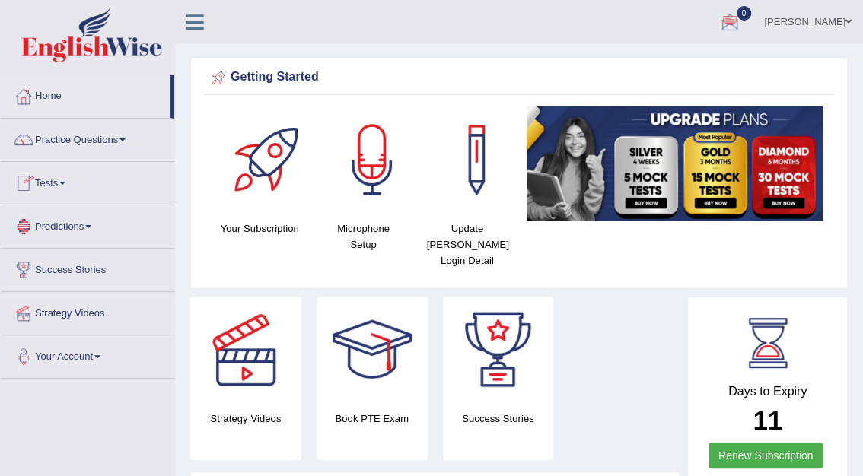
click at [46, 183] on link "Tests" at bounding box center [87, 181] width 173 height 38
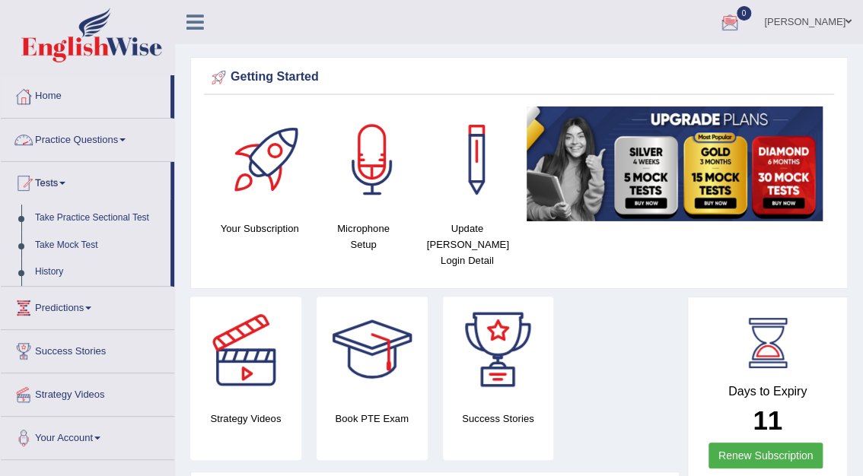
click at [47, 183] on link "Tests" at bounding box center [86, 181] width 170 height 38
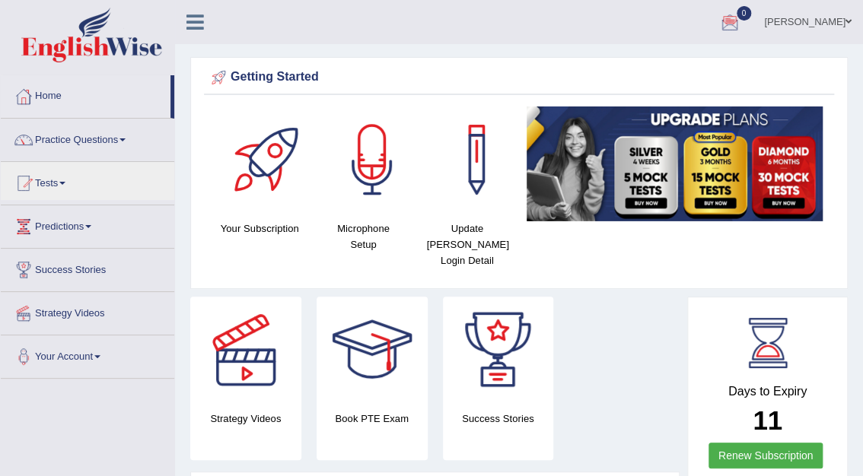
click at [385, 376] on div at bounding box center [372, 350] width 107 height 107
click at [385, 347] on div at bounding box center [372, 350] width 107 height 107
click at [224, 15] on div at bounding box center [201, 16] width 53 height 33
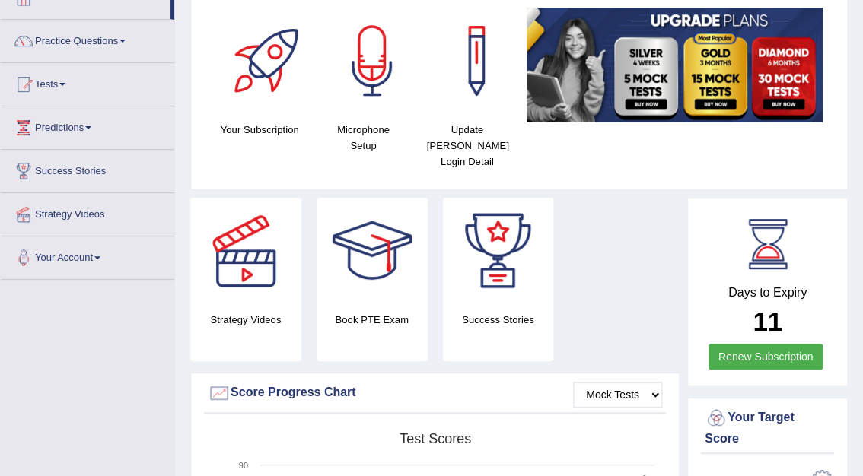
scroll to position [91, 0]
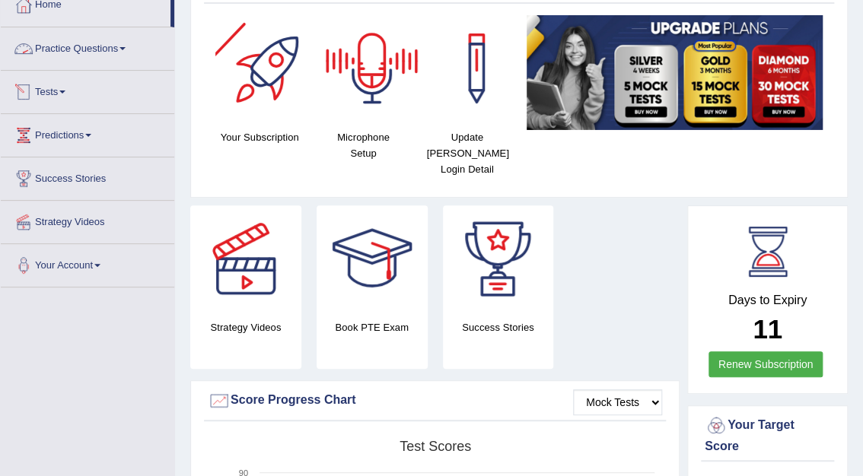
click at [50, 87] on link "Tests" at bounding box center [87, 90] width 173 height 38
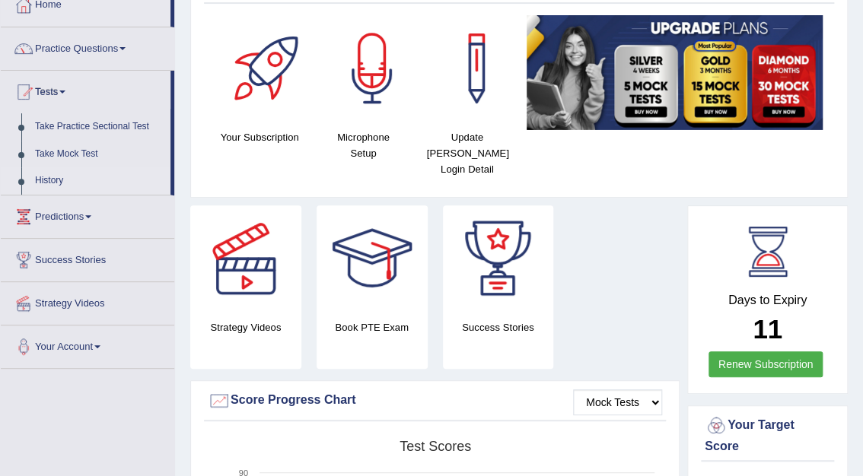
click at [51, 180] on link "History" at bounding box center [99, 180] width 142 height 27
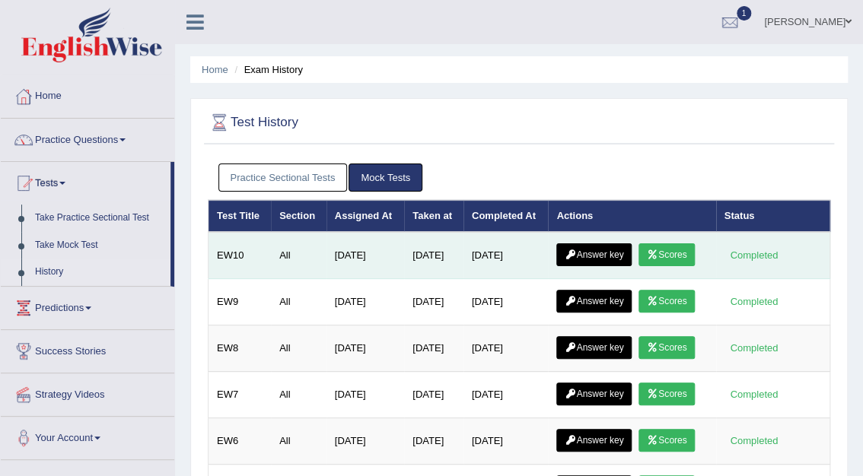
click at [662, 255] on link "Scores" at bounding box center [666, 254] width 56 height 23
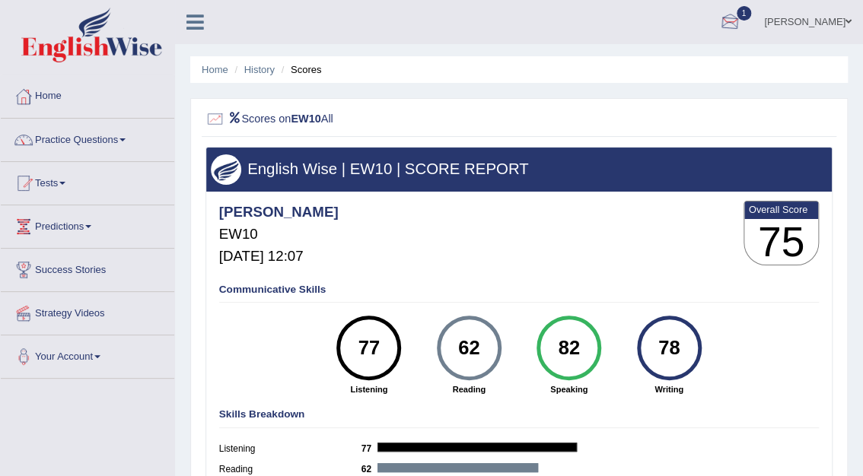
click at [741, 27] on div at bounding box center [729, 22] width 23 height 23
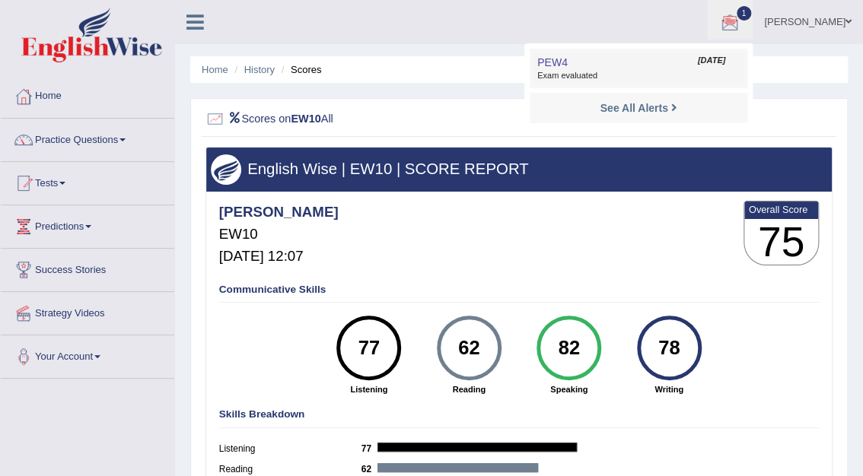
click at [691, 68] on link "PEW4 Oct 1, 2025 Exam evaluated" at bounding box center [638, 68] width 210 height 32
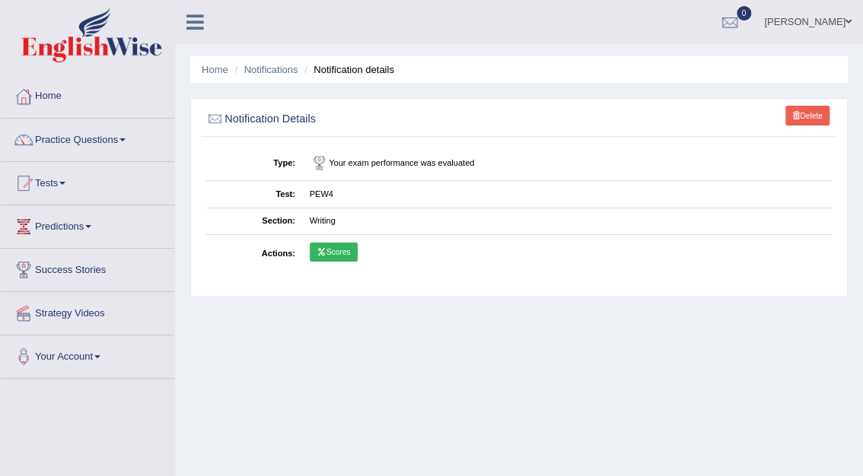
click at [352, 252] on link "Scores" at bounding box center [334, 253] width 48 height 20
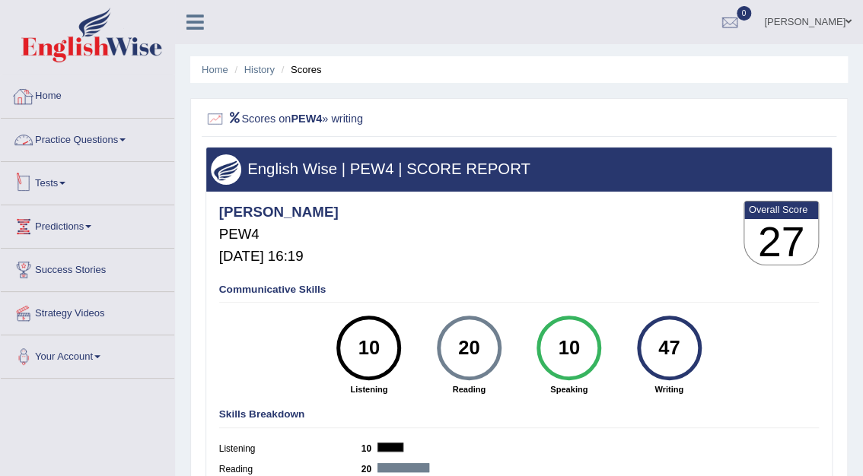
click at [59, 184] on link "Tests" at bounding box center [87, 181] width 173 height 38
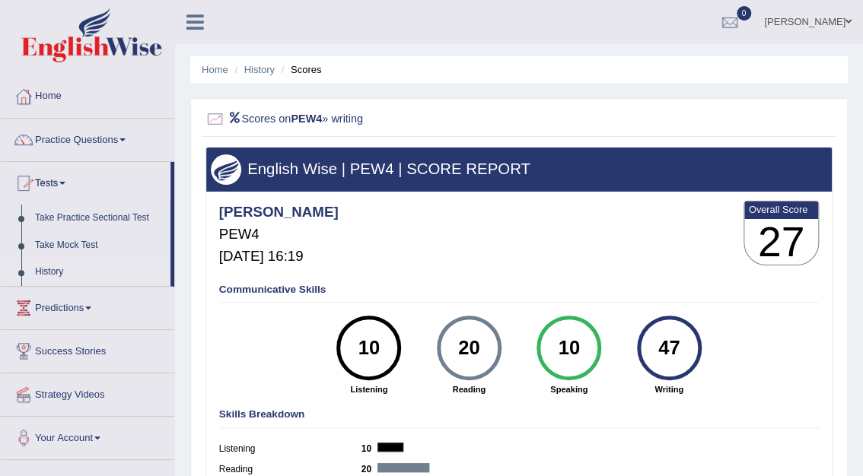
click at [54, 272] on link "History" at bounding box center [99, 272] width 142 height 27
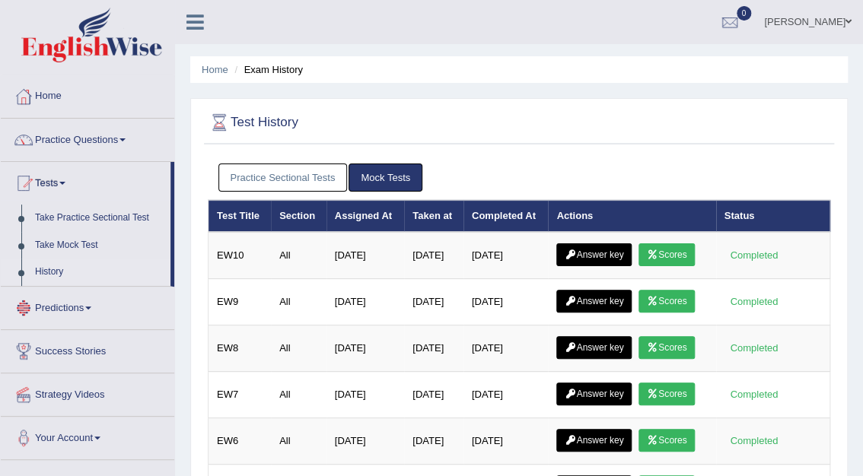
click at [313, 173] on link "Practice Sectional Tests" at bounding box center [282, 178] width 129 height 28
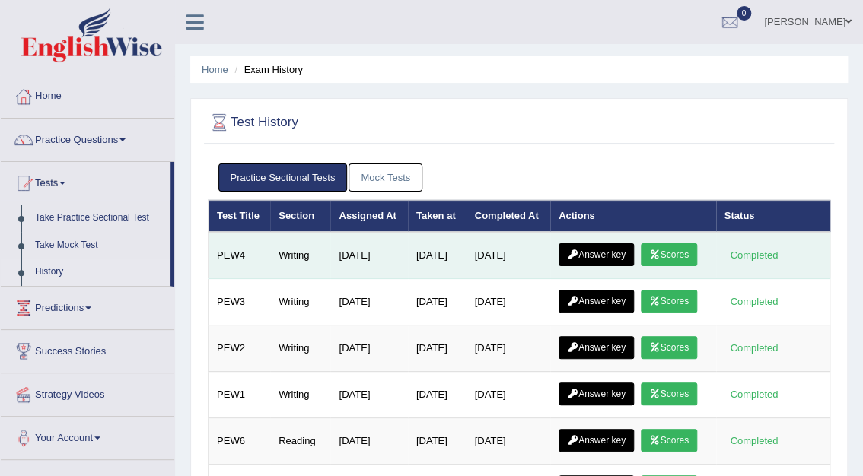
click at [613, 257] on link "Answer key" at bounding box center [595, 254] width 75 height 23
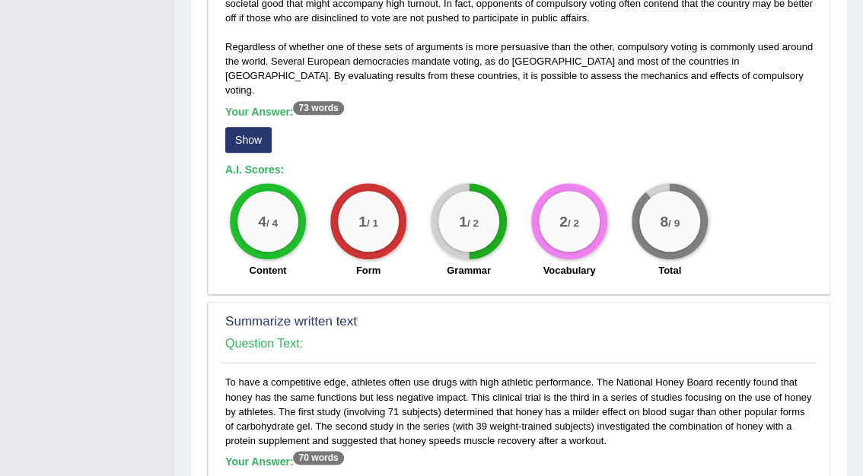
scroll to position [496, 0]
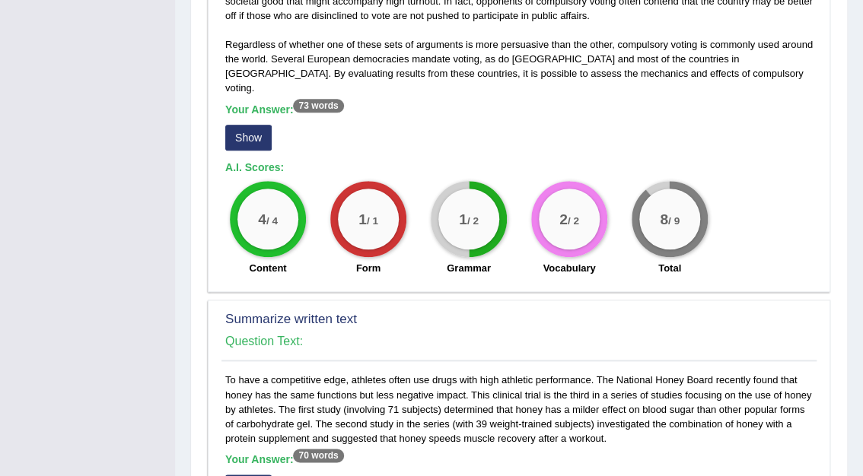
click at [263, 126] on button "Show" at bounding box center [248, 138] width 46 height 26
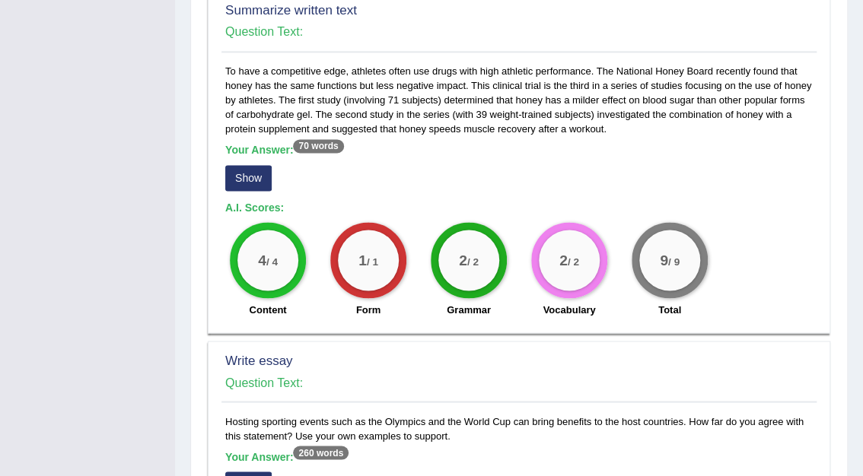
scroll to position [836, 0]
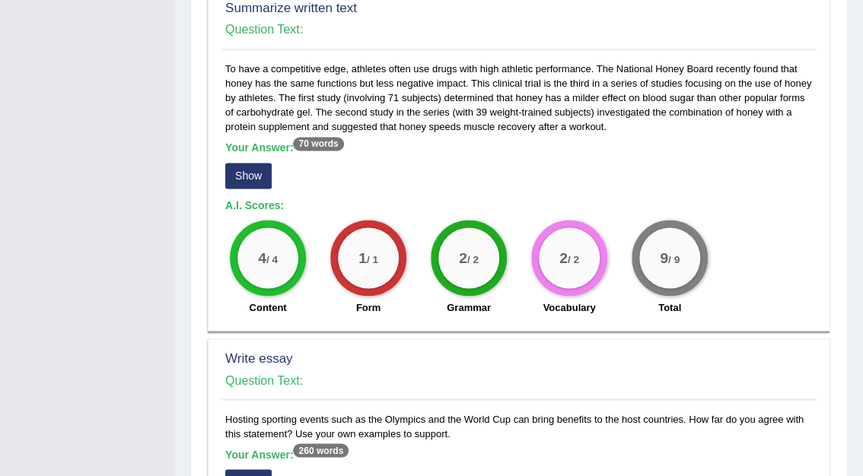
click at [247, 164] on button "Show" at bounding box center [248, 176] width 46 height 26
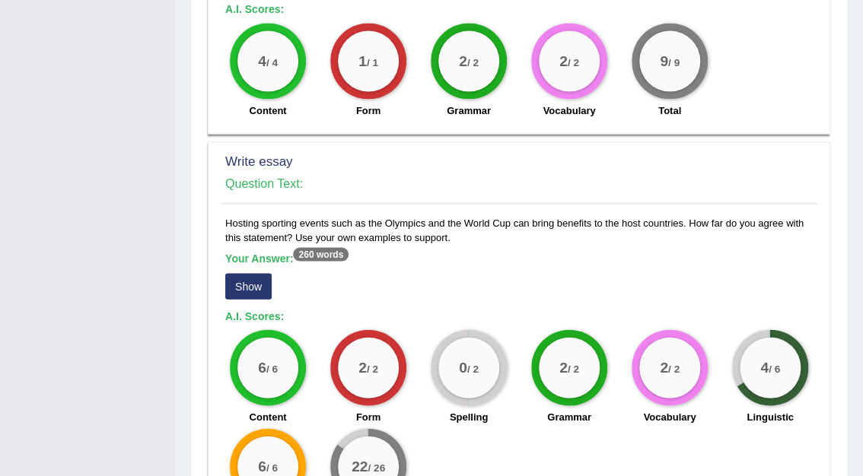
scroll to position [1159, 0]
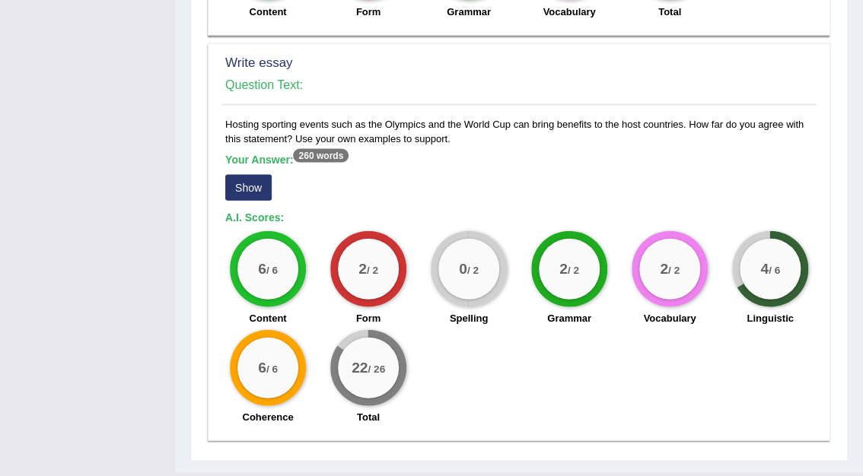
click at [243, 177] on button "Show" at bounding box center [248, 188] width 46 height 26
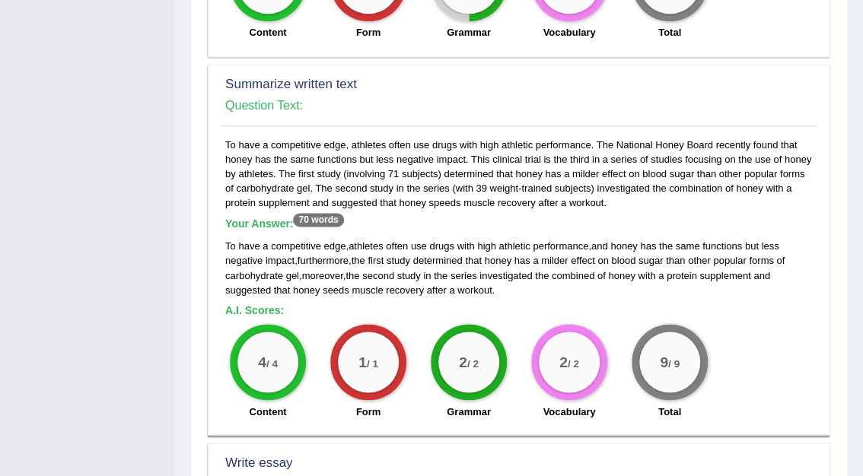
scroll to position [763, 0]
